Goal: Answer question/provide support

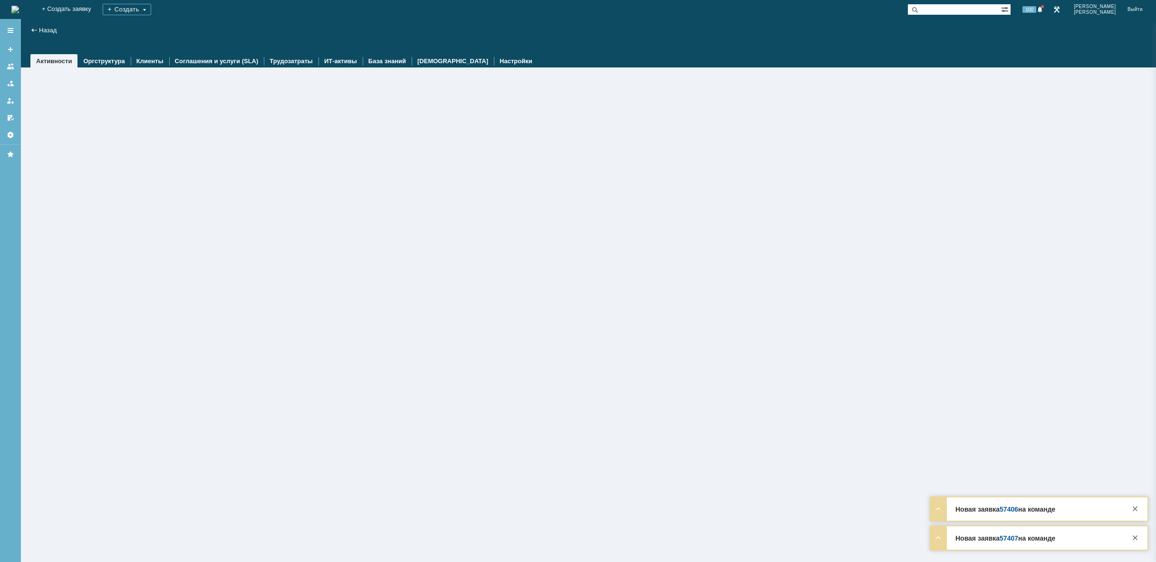
click at [1062, 12] on link at bounding box center [1056, 9] width 11 height 11
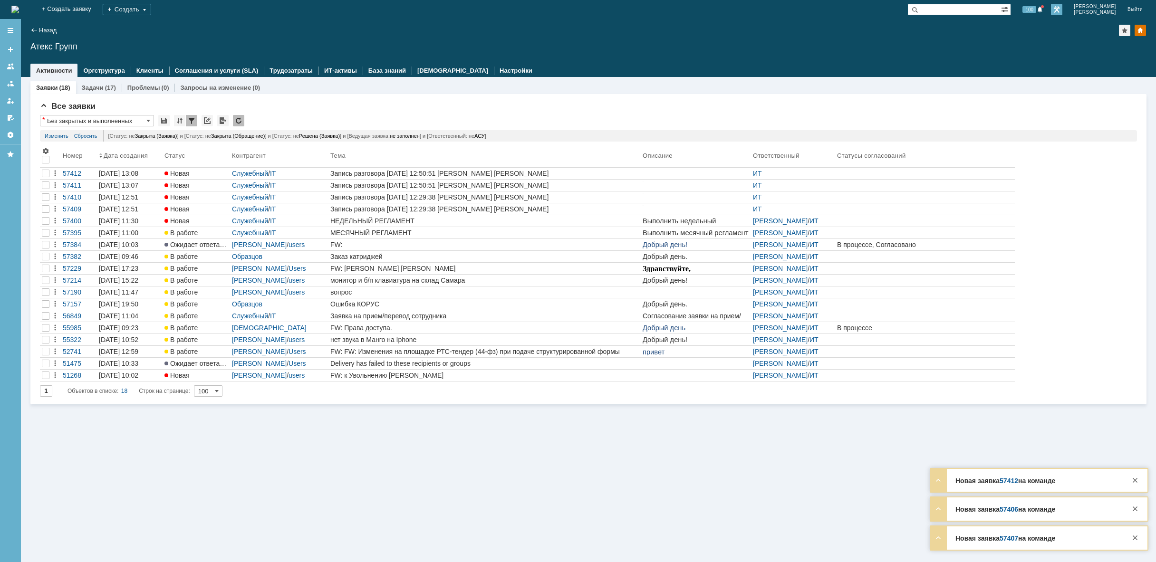
click at [1062, 10] on link at bounding box center [1056, 9] width 11 height 11
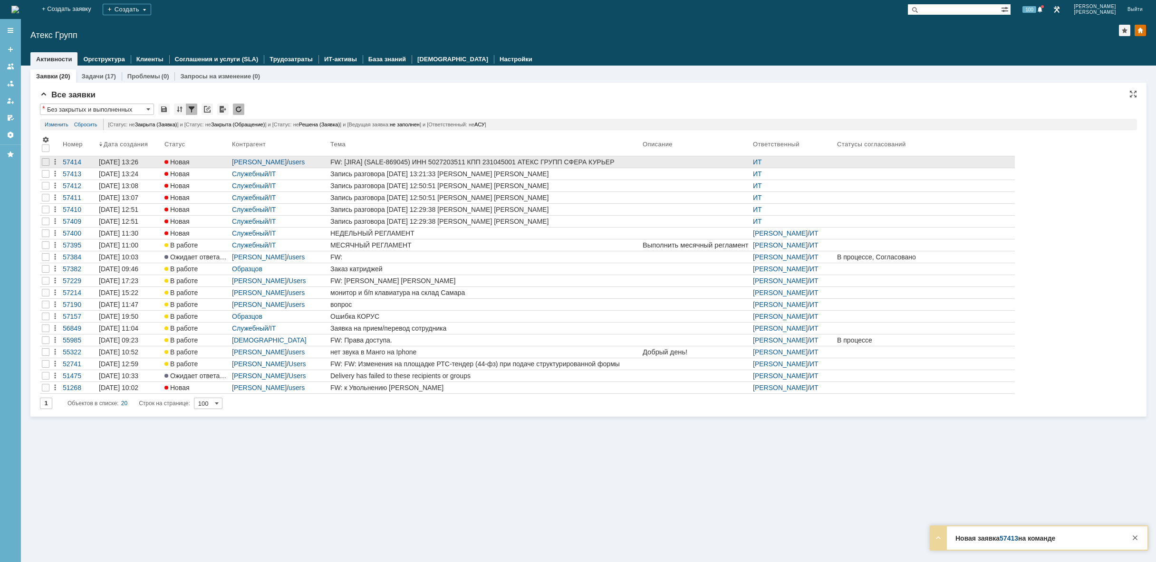
click at [598, 164] on div "FW: [JIRA] (SALE-869045) ИНН 5027203511 КПП 231045001 АТЕКС ГРУПП СФЕРА КУРЬЕР …" at bounding box center [484, 162] width 308 height 8
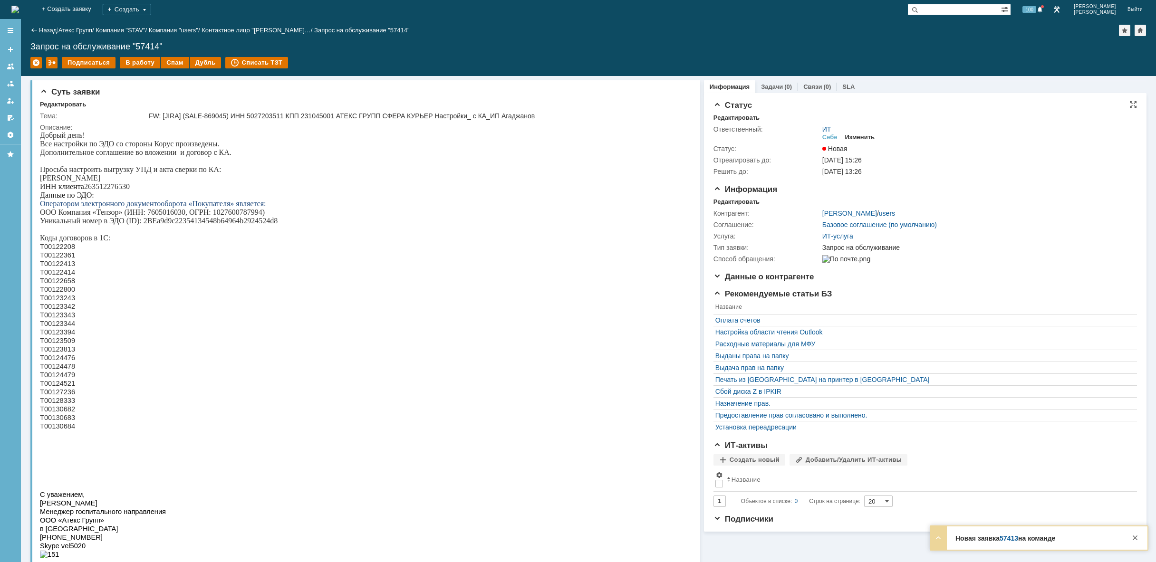
click at [863, 137] on div "Изменить" at bounding box center [860, 138] width 30 height 8
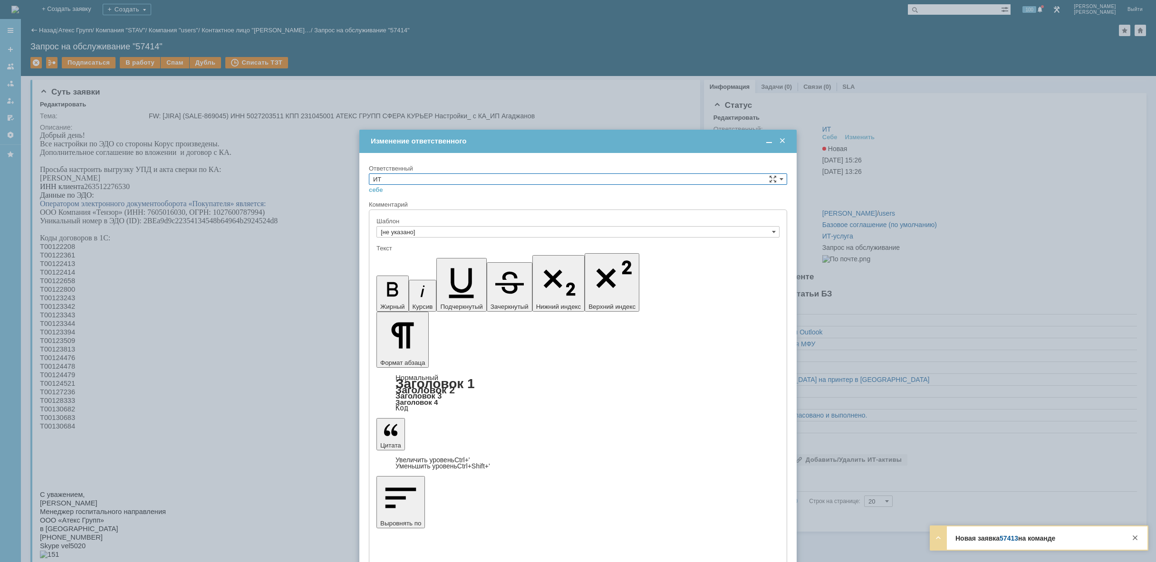
click at [485, 180] on input "ИТ" at bounding box center [578, 178] width 418 height 11
click at [411, 261] on span "АСУ" at bounding box center [578, 258] width 410 height 8
type input "АСУ"
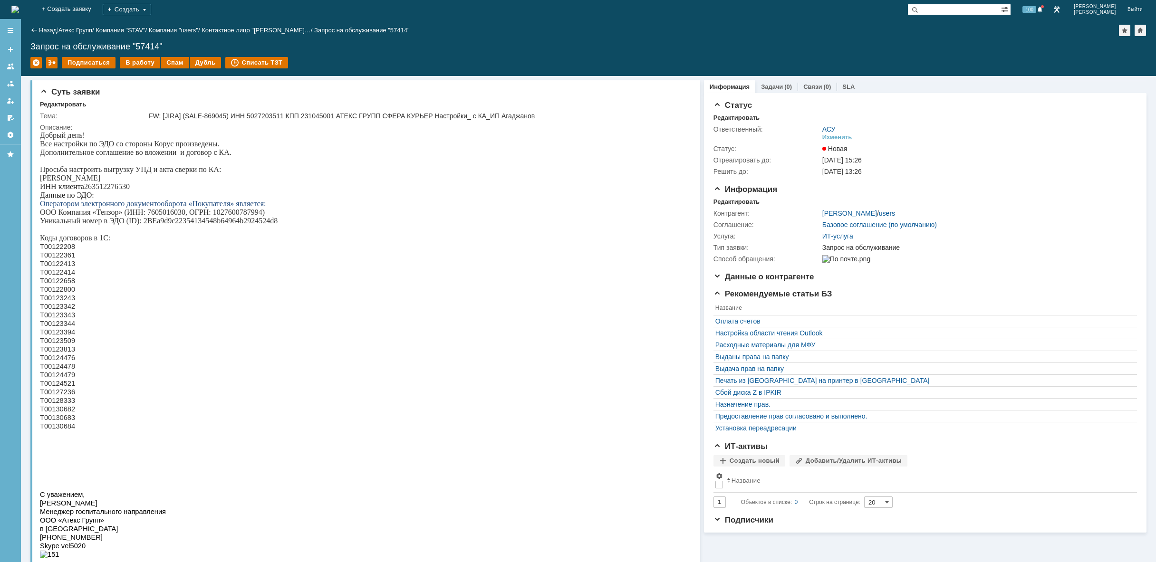
click at [19, 2] on div "На домашнюю" at bounding box center [15, 9] width 8 height 19
click at [19, 8] on img at bounding box center [15, 10] width 8 height 8
